Goal: Task Accomplishment & Management: Complete application form

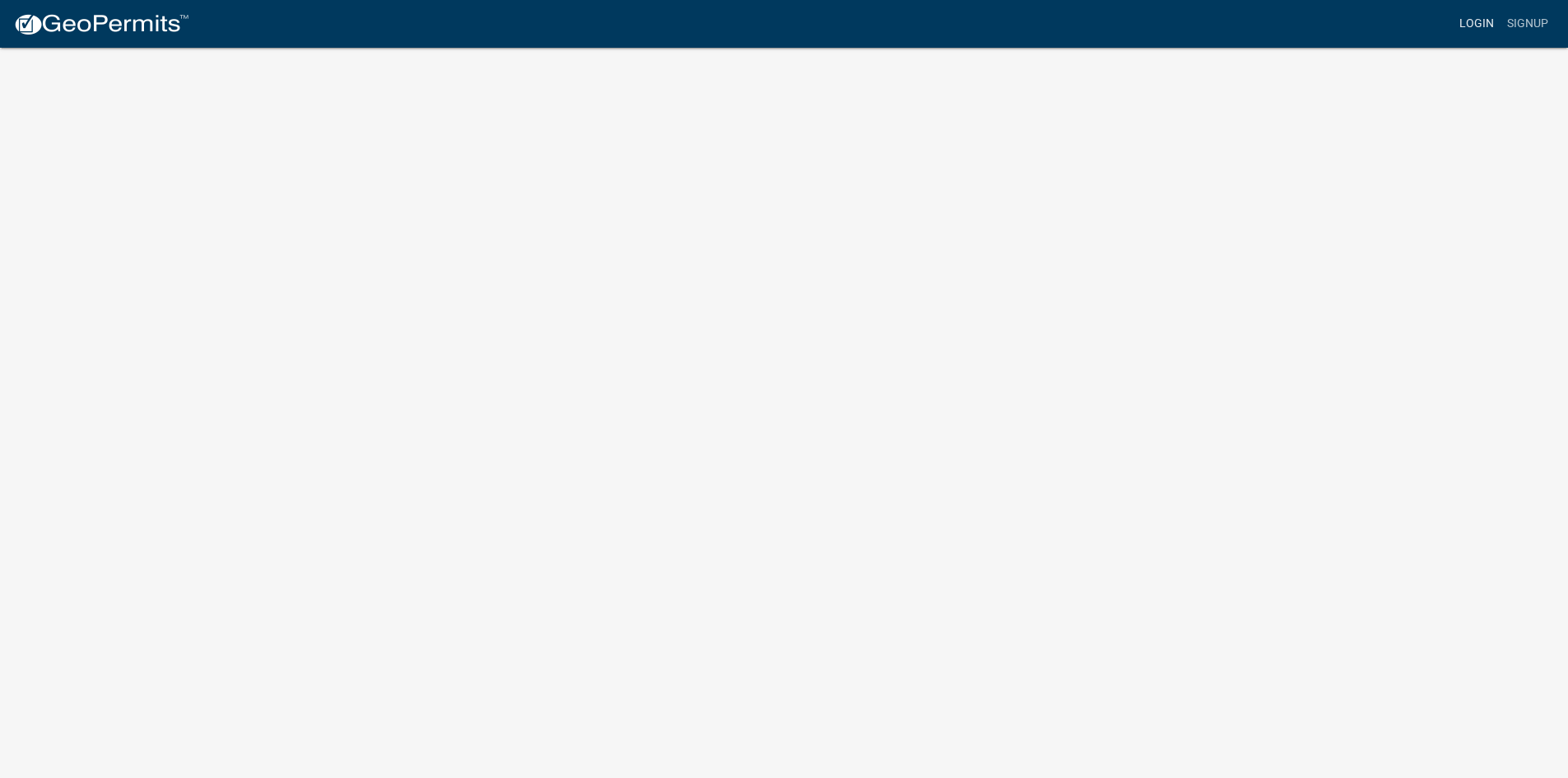
click at [1483, 23] on link "Login" at bounding box center [1477, 24] width 48 height 31
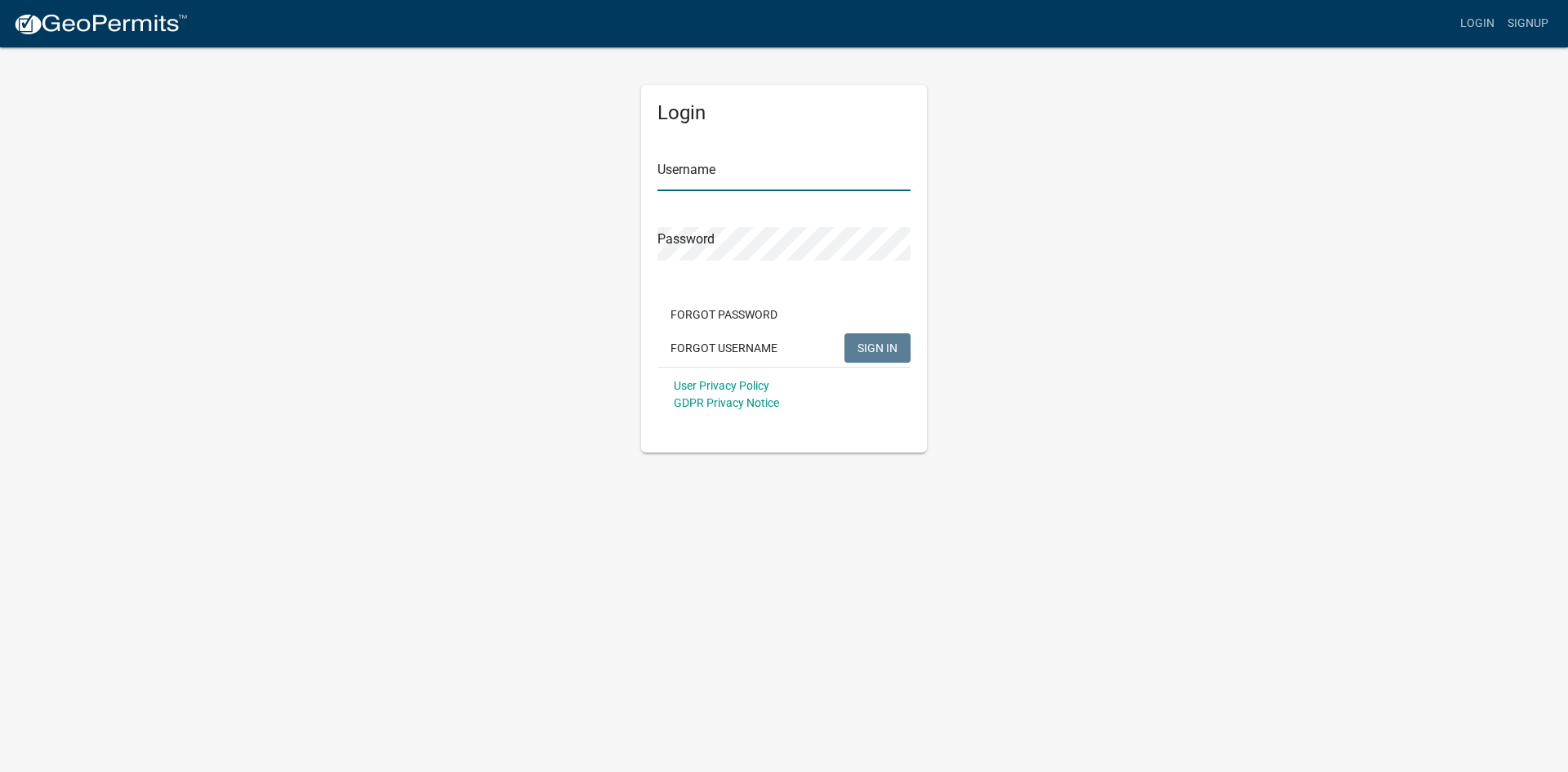
type input "Matrixco.llc1"
click at [868, 353] on span "SIGN IN" at bounding box center [877, 347] width 40 height 13
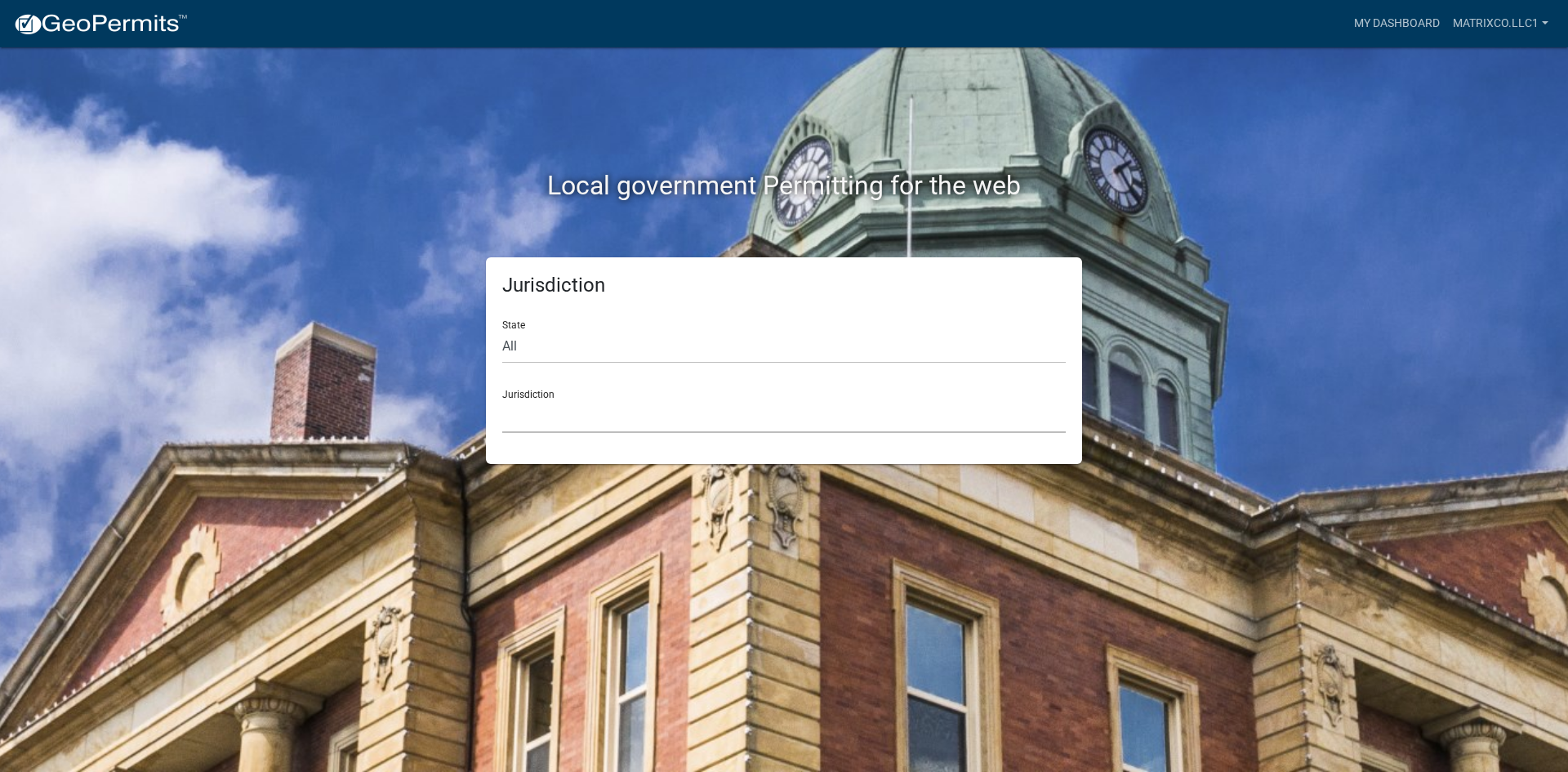
click at [601, 419] on select "[GEOGRAPHIC_DATA], [US_STATE] [GEOGRAPHIC_DATA], [US_STATE][PERSON_NAME][GEOGRA…" at bounding box center [783, 416] width 563 height 34
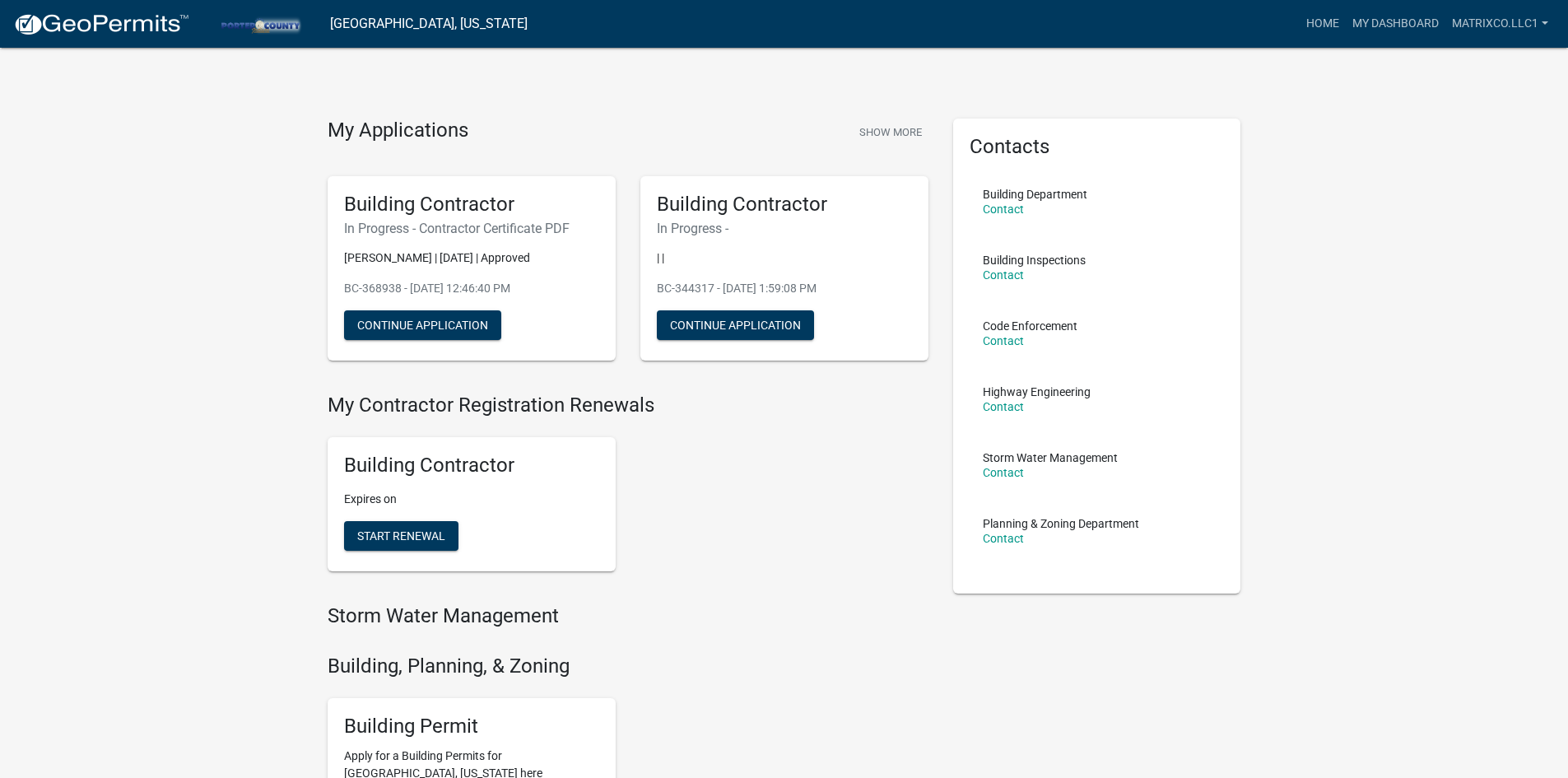
click at [110, 26] on img at bounding box center [101, 24] width 176 height 25
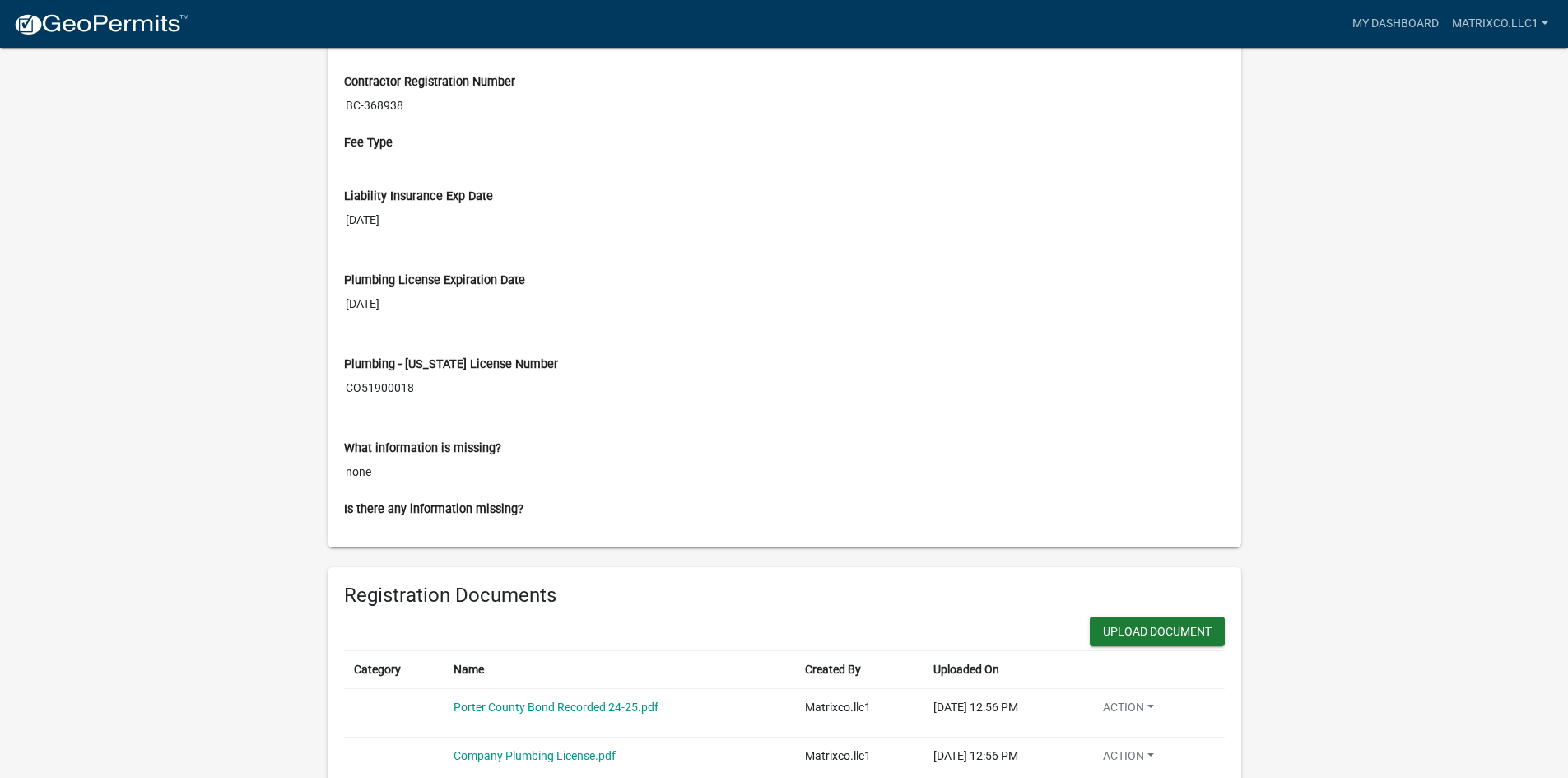
scroll to position [987, 0]
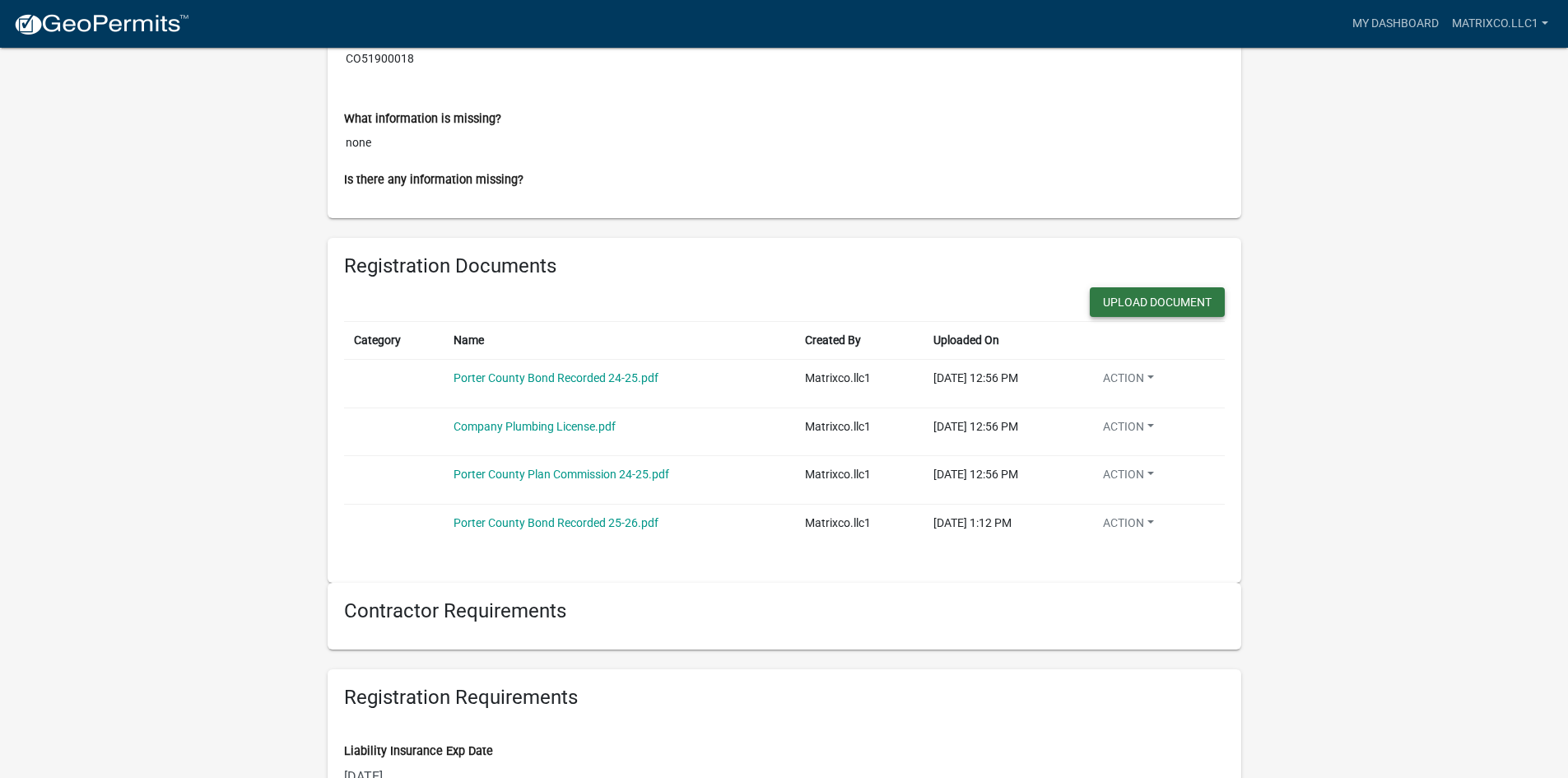
click at [1125, 294] on button "Upload Document" at bounding box center [1157, 302] width 135 height 30
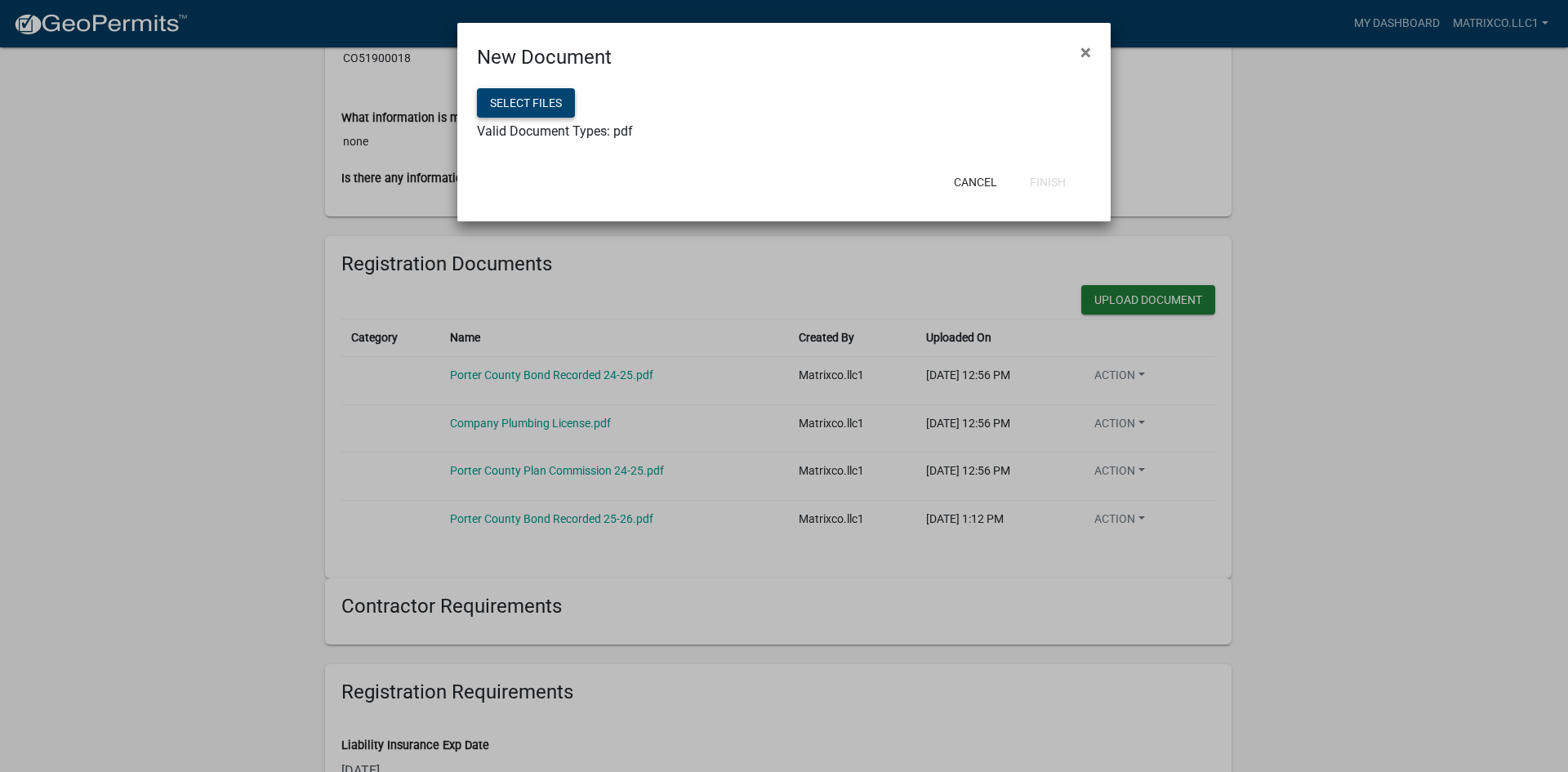
click at [556, 94] on button "Select files" at bounding box center [526, 103] width 98 height 29
click at [517, 95] on button "Select files" at bounding box center [526, 103] width 98 height 29
click at [1043, 177] on button "Finish" at bounding box center [1048, 182] width 62 height 29
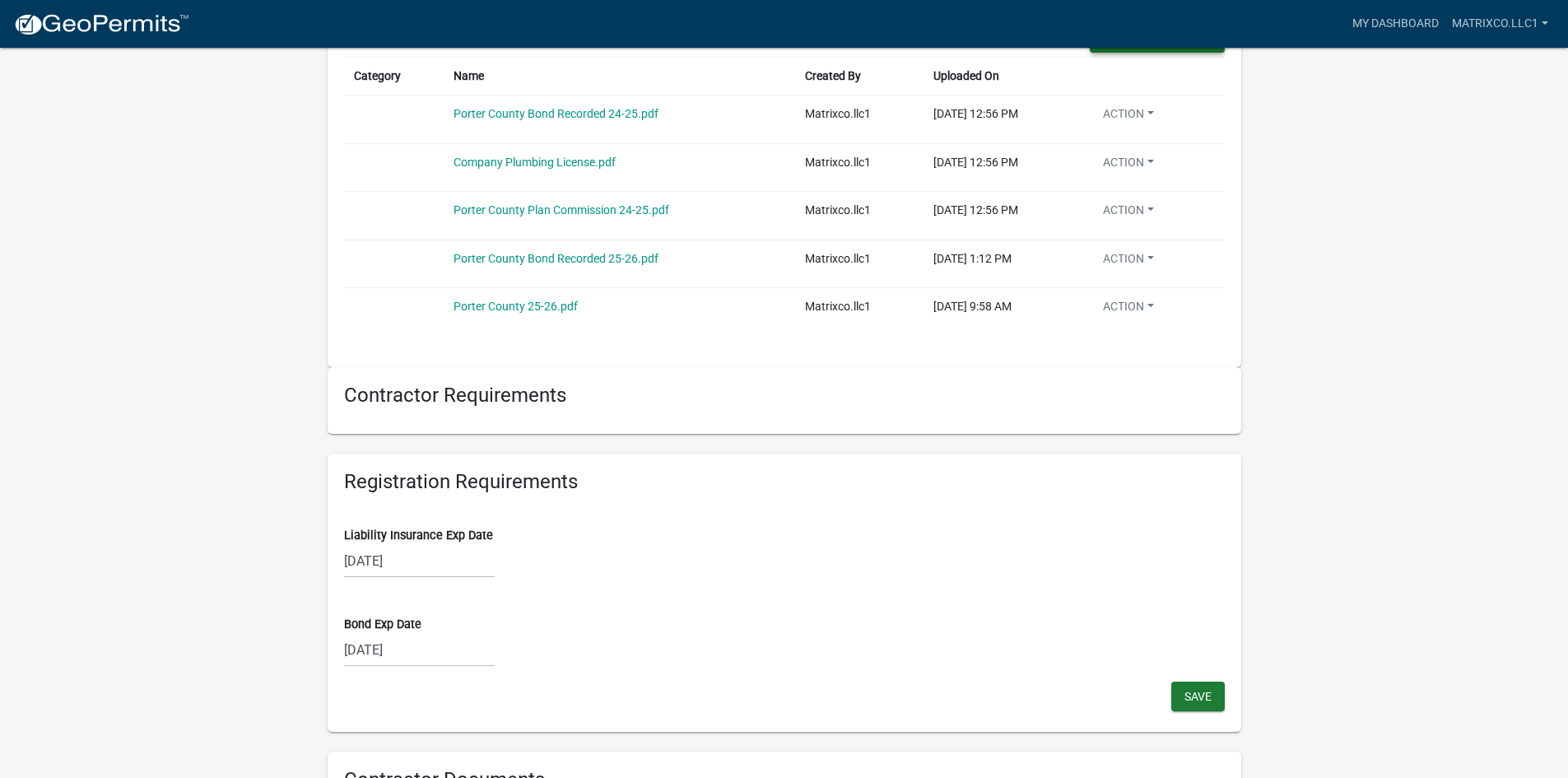
scroll to position [975, 0]
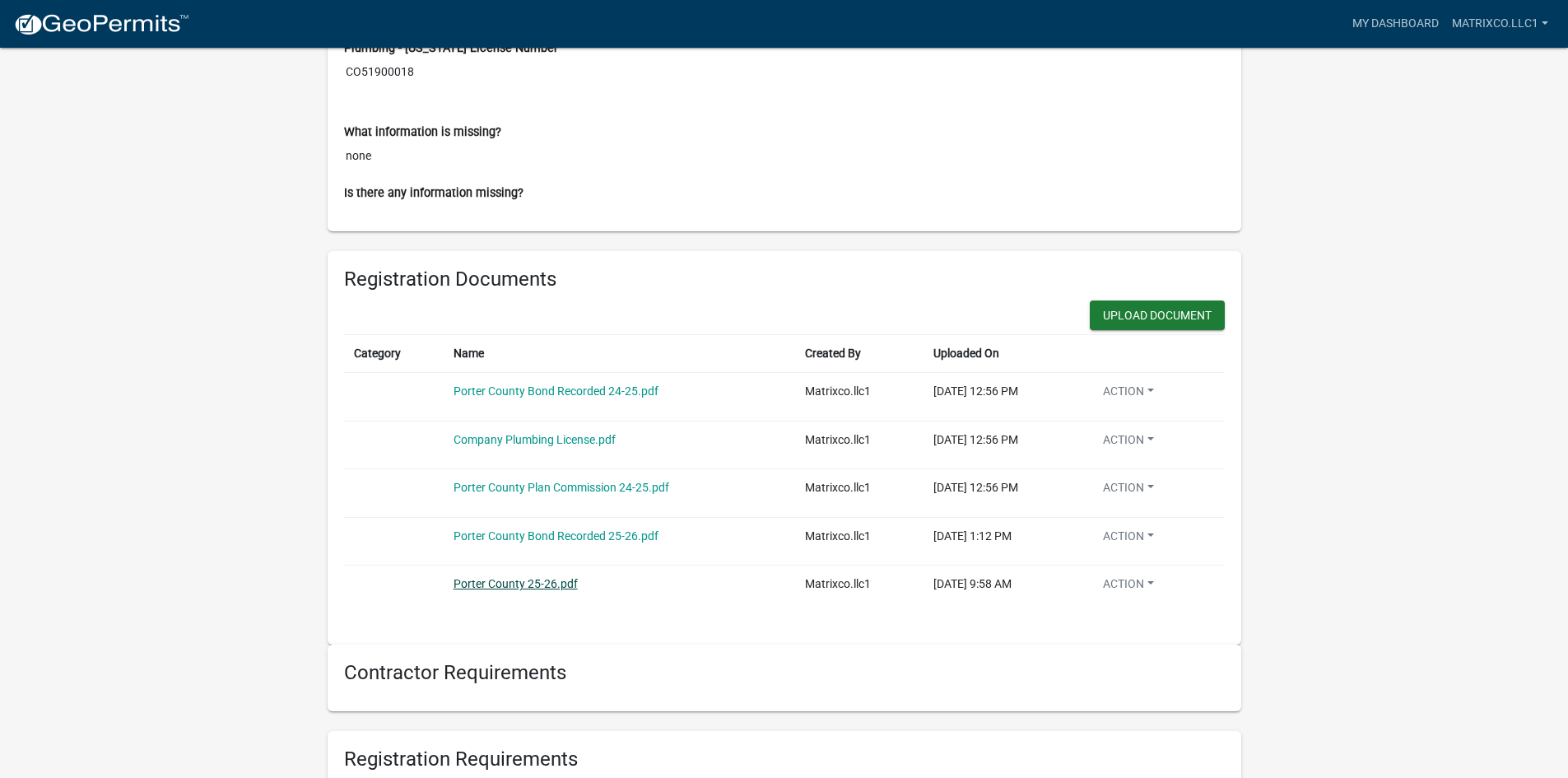
click at [550, 581] on link "Porter County 25-26.pdf" at bounding box center [515, 583] width 125 height 13
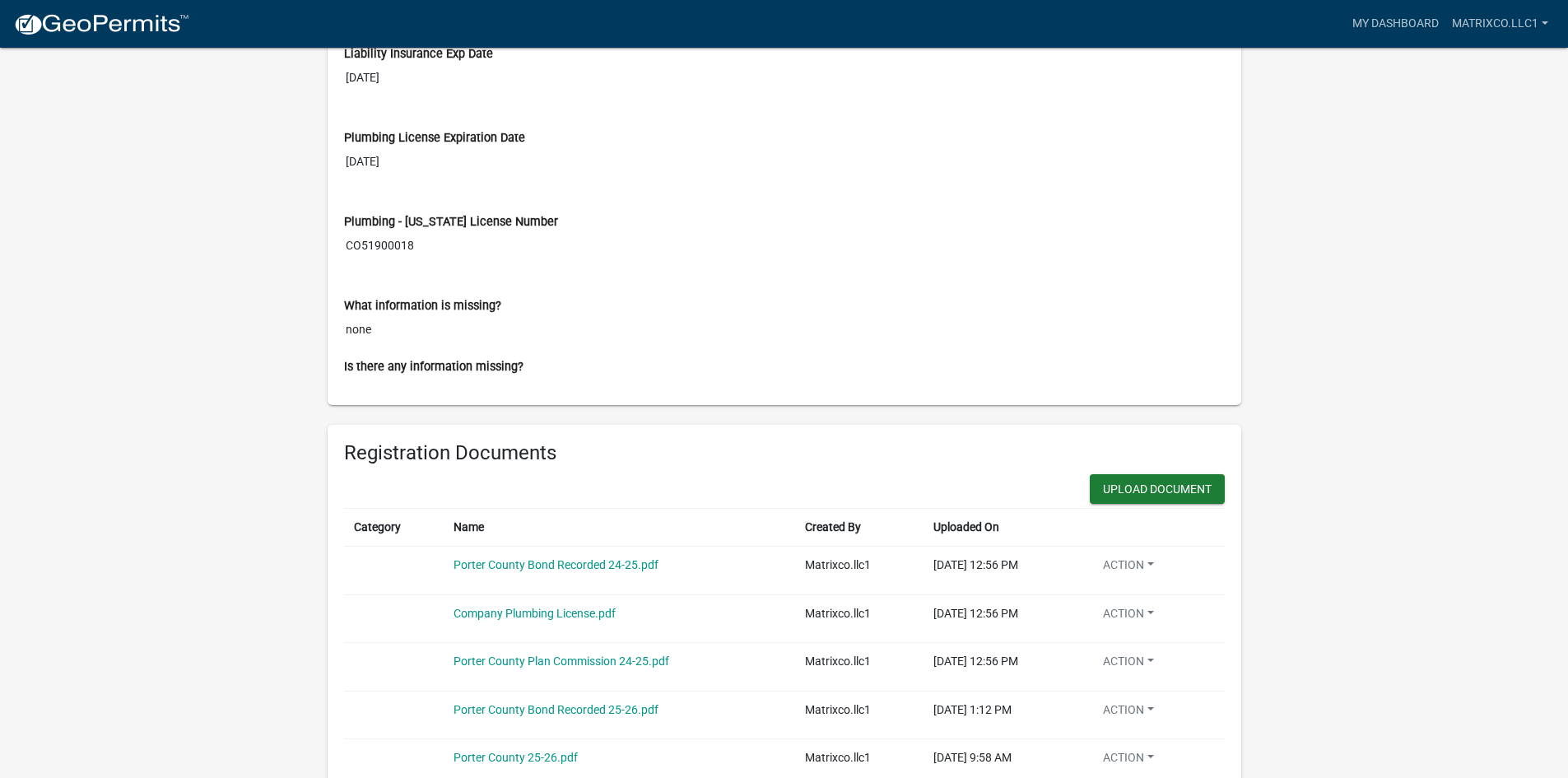
scroll to position [987, 0]
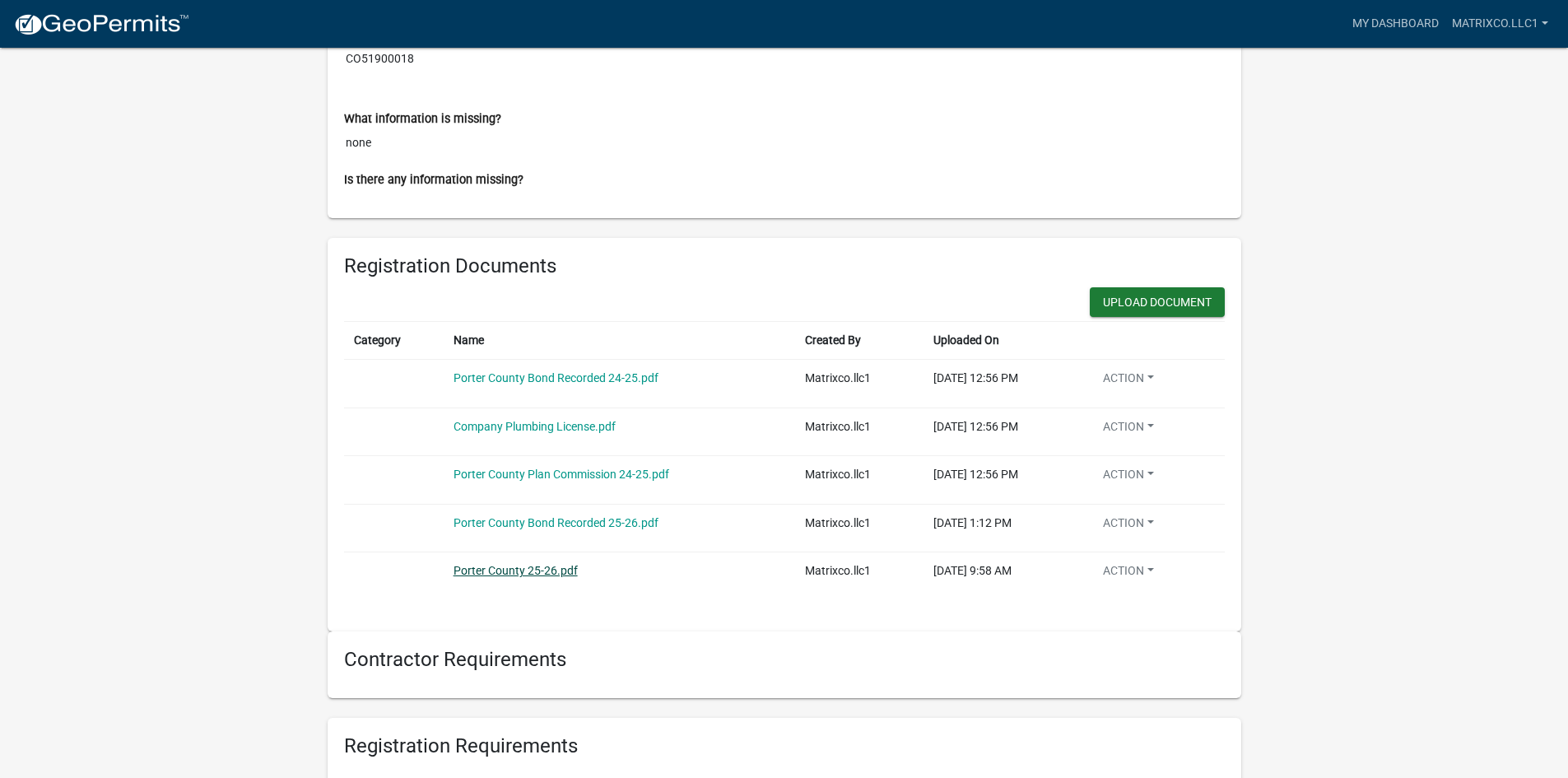
click at [551, 568] on link "Porter County 25-26.pdf" at bounding box center [515, 570] width 125 height 13
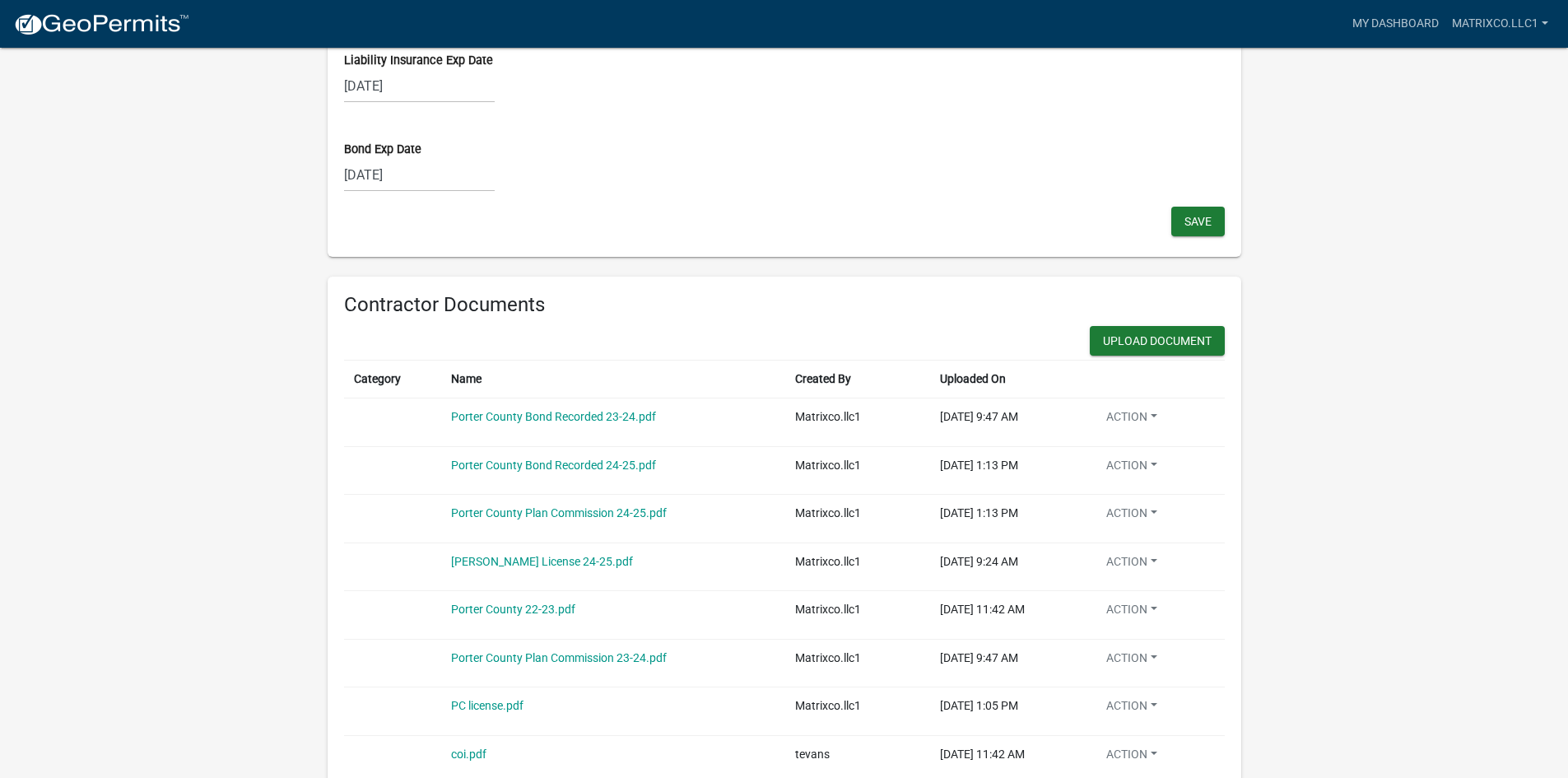
scroll to position [1633, 0]
